Goal: Transaction & Acquisition: Purchase product/service

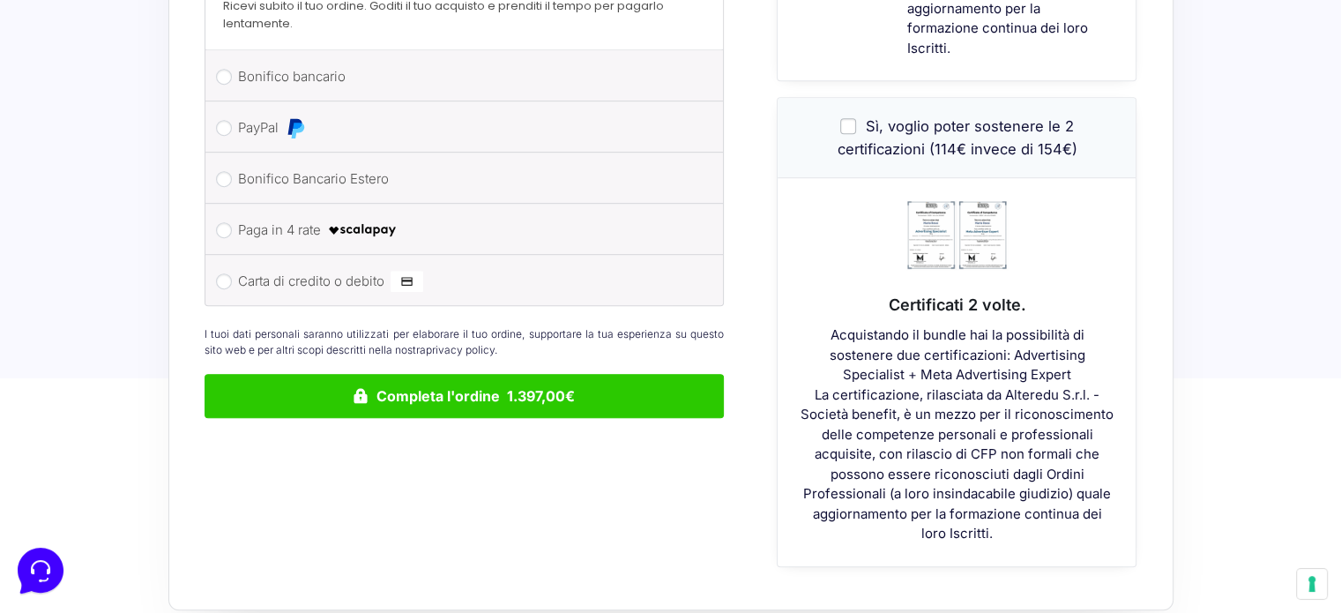
scroll to position [882, 0]
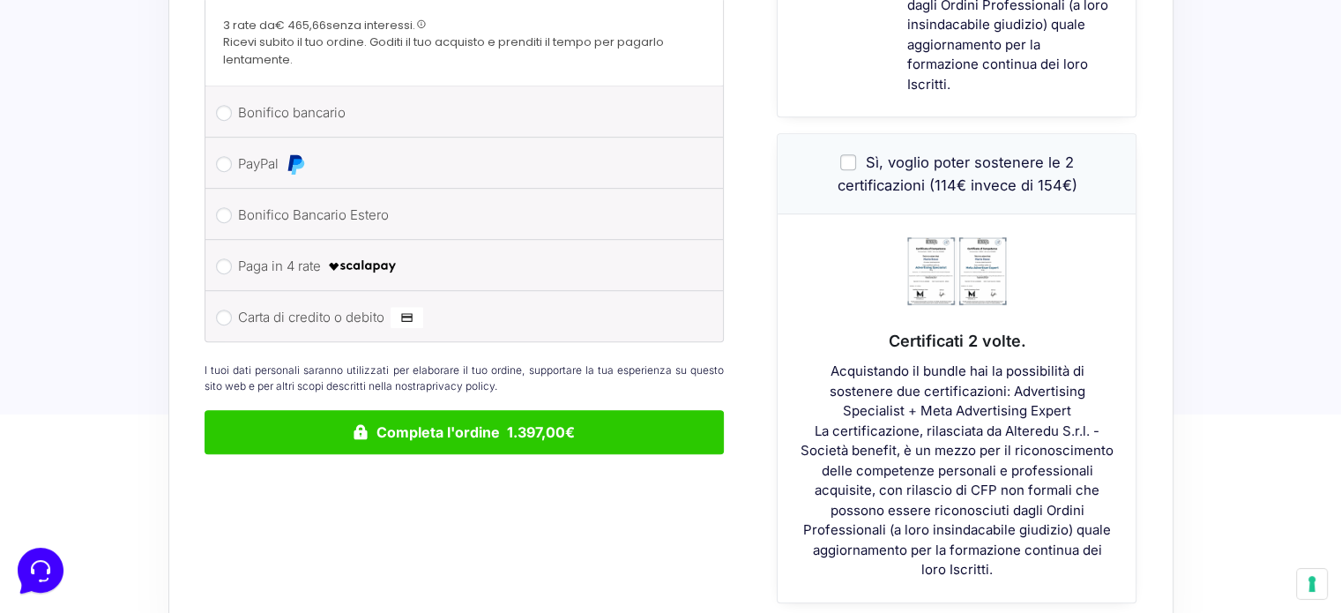
click at [847, 153] on label "Sì, voglio poter sostenere le 2 certificazioni (114€ invece di 154€)" at bounding box center [957, 173] width 240 height 40
click at [847, 154] on input "Sì, voglio poter sostenere le 2 certificazioni (114€ invece di 154€)" at bounding box center [848, 162] width 16 height 16
checkbox input "true"
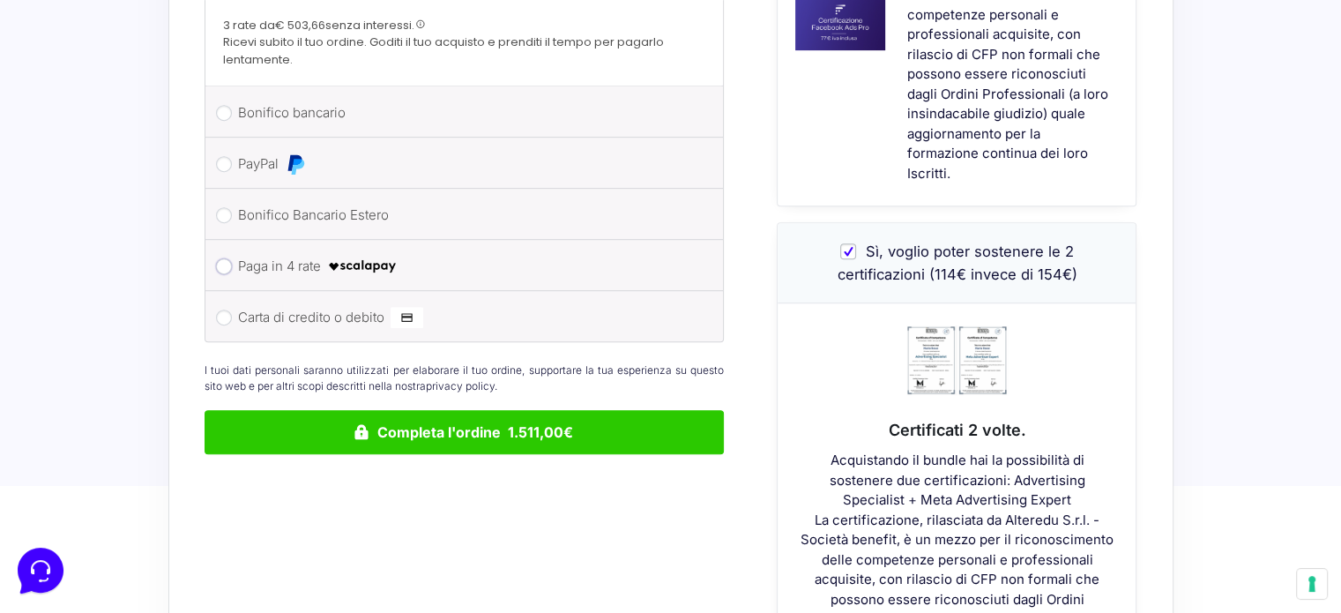
click at [223, 258] on input "Paga in 4 rate" at bounding box center [224, 266] width 16 height 16
radio input "true"
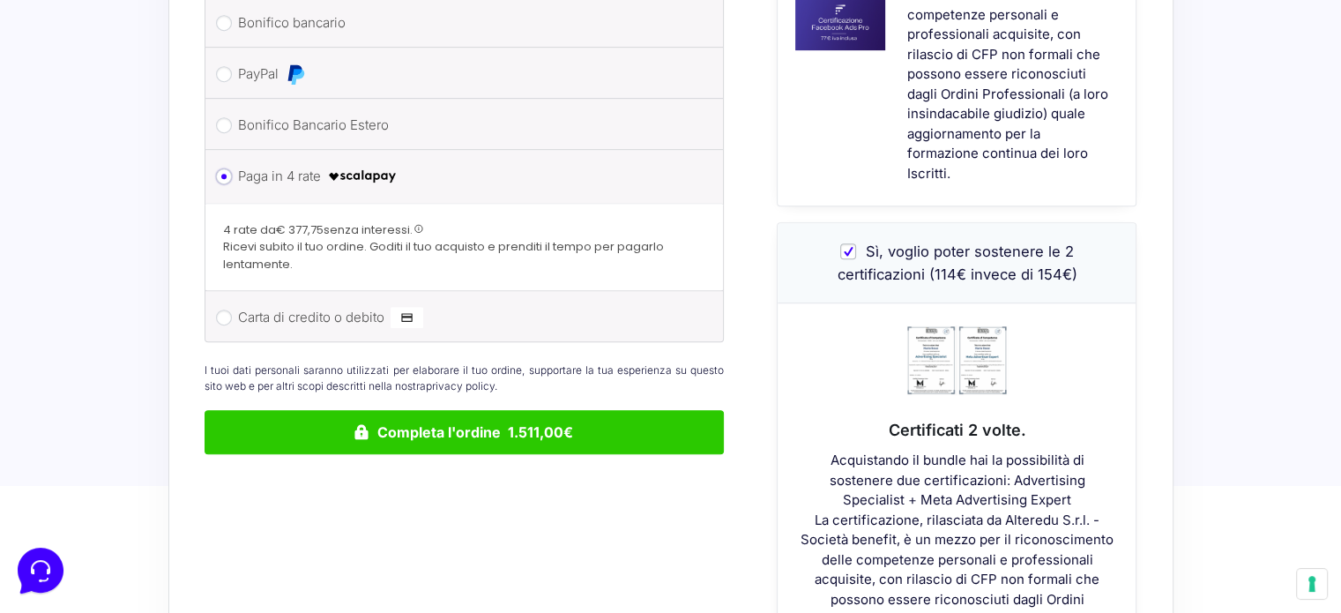
scroll to position [892, 0]
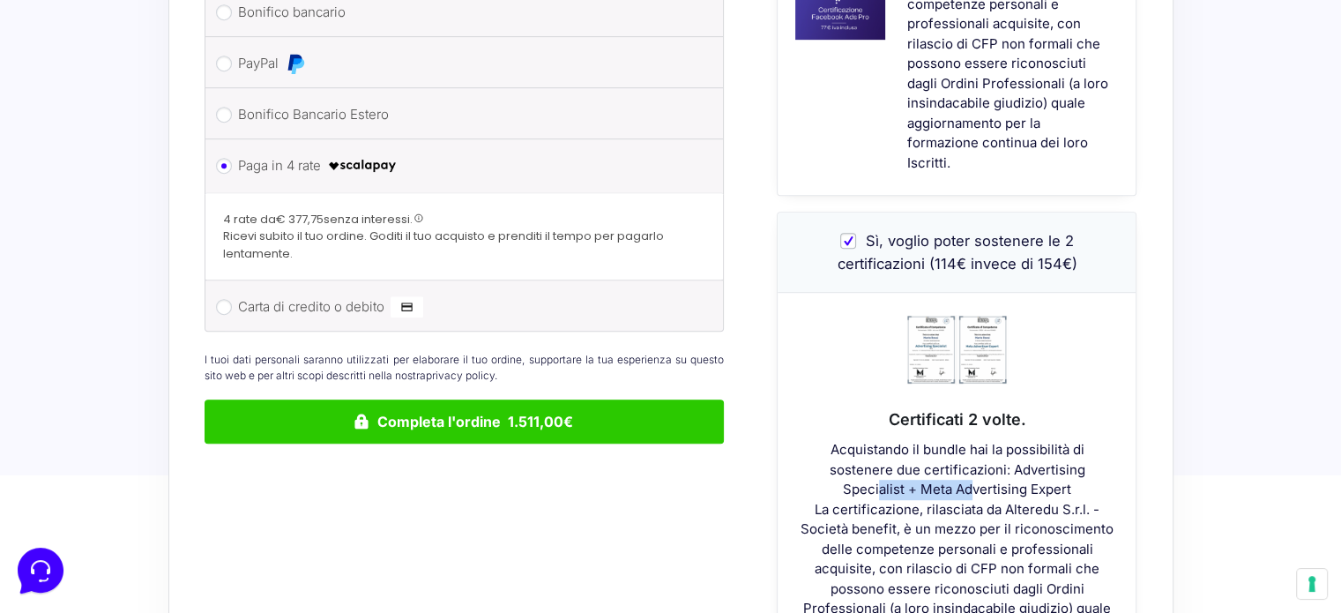
drag, startPoint x: 843, startPoint y: 464, endPoint x: 940, endPoint y: 463, distance: 97.0
click at [940, 463] on div "Acquistando il bundle hai la possibilità di sostenere due certificazioni: Adver…" at bounding box center [957, 549] width 358 height 219
click at [1003, 462] on div "Acquistando il bundle hai la possibilità di sostenere due certificazioni: Adver…" at bounding box center [957, 549] width 358 height 219
click at [849, 233] on input "Sì, voglio poter sostenere le 2 certificazioni (114€ invece di 154€)" at bounding box center [848, 241] width 16 height 16
checkbox input "false"
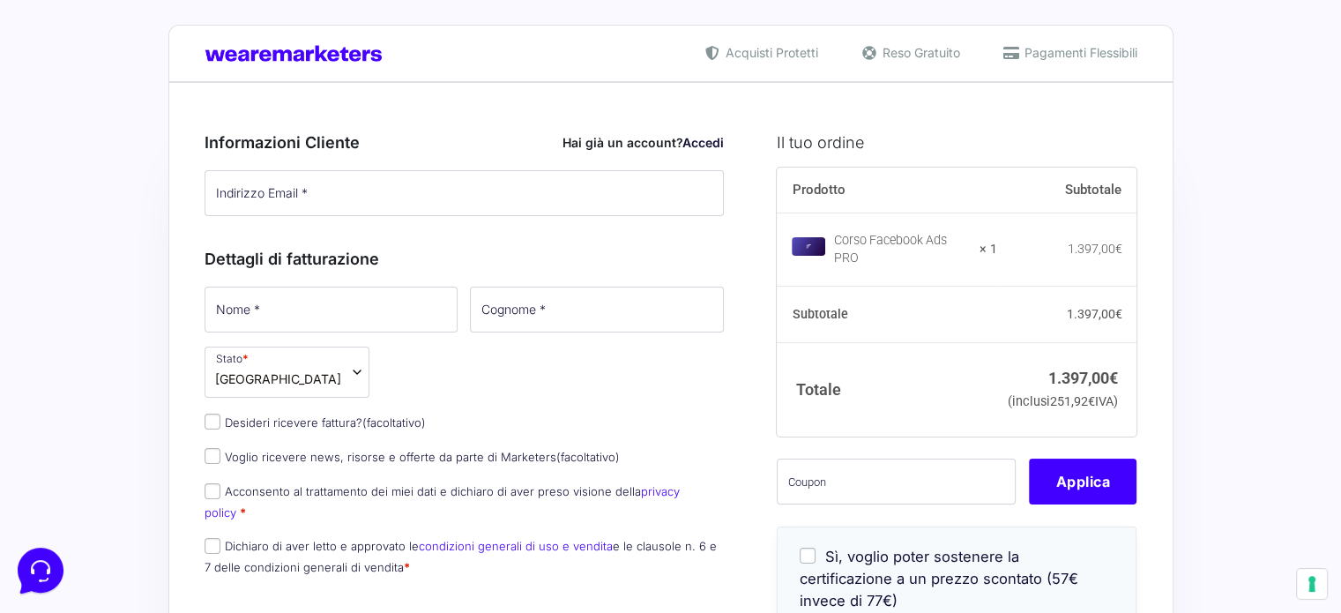
scroll to position [0, 0]
